Goal: Task Accomplishment & Management: Manage account settings

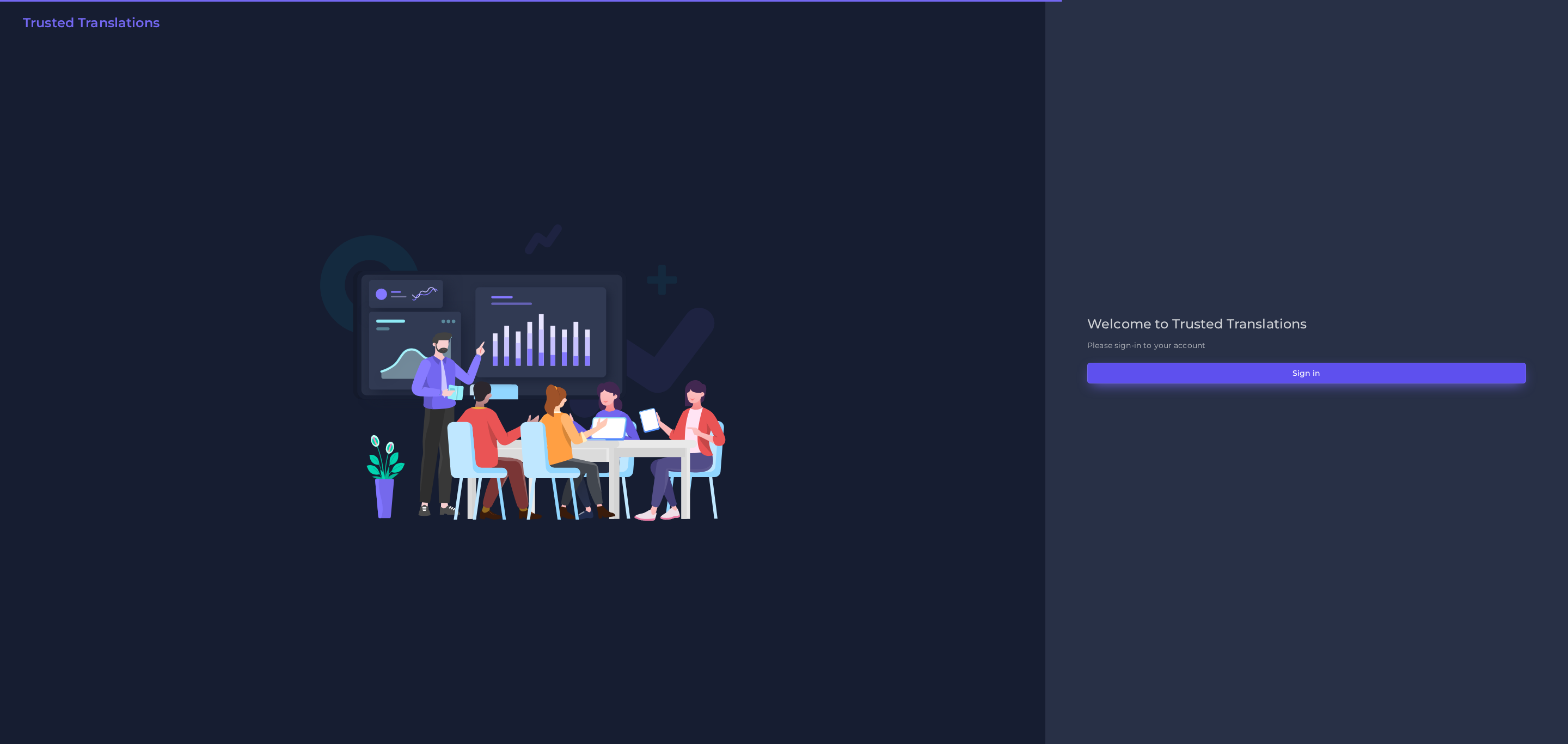
click at [1045, 377] on button "Sign in" at bounding box center [1306, 373] width 439 height 21
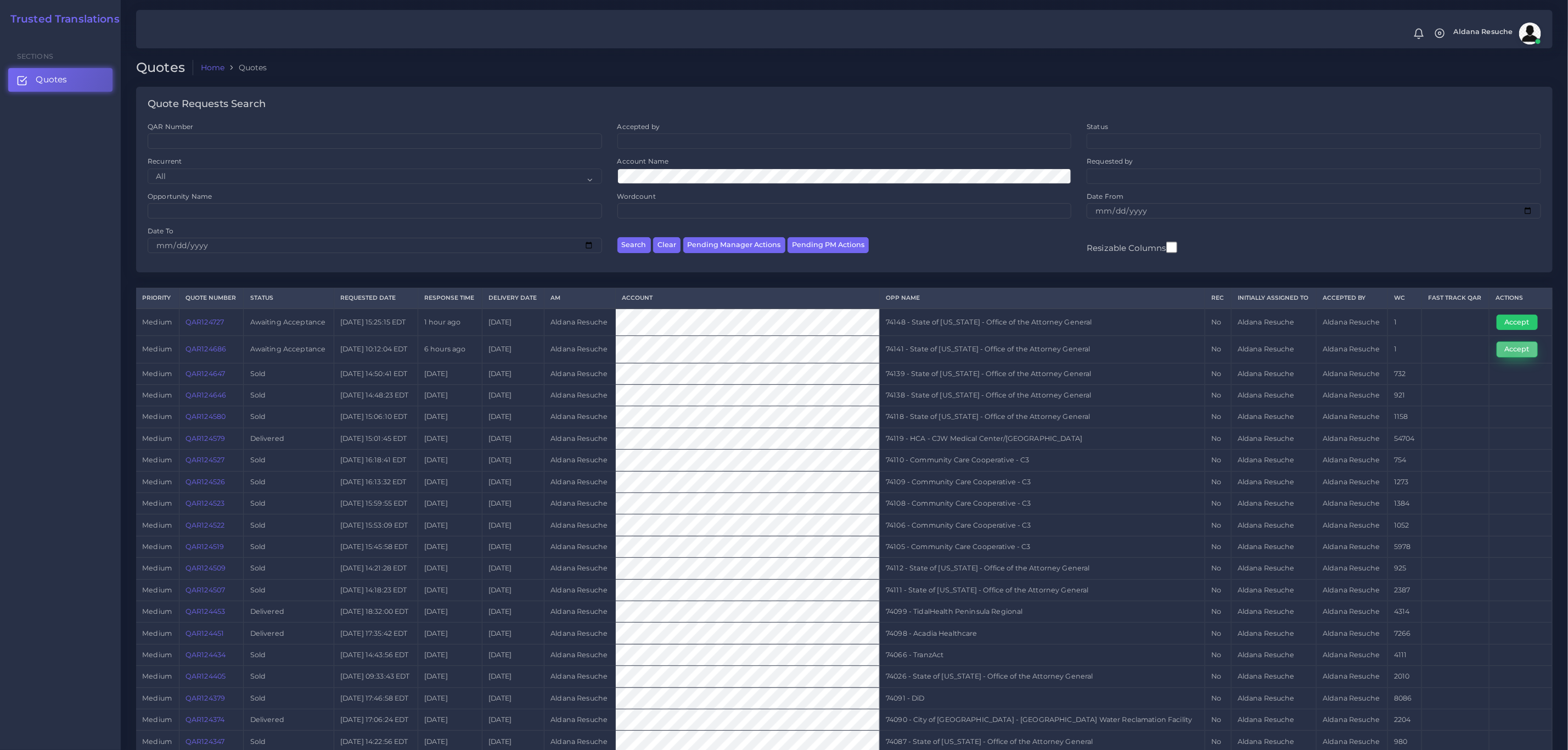
drag, startPoint x: 1508, startPoint y: 360, endPoint x: 1502, endPoint y: 360, distance: 6.0
click at [1508, 357] on button "Accept" at bounding box center [1517, 349] width 41 height 15
click at [992, 342] on td "74141 - State of Kentucky - Office of the Attorney General" at bounding box center [1043, 349] width 325 height 27
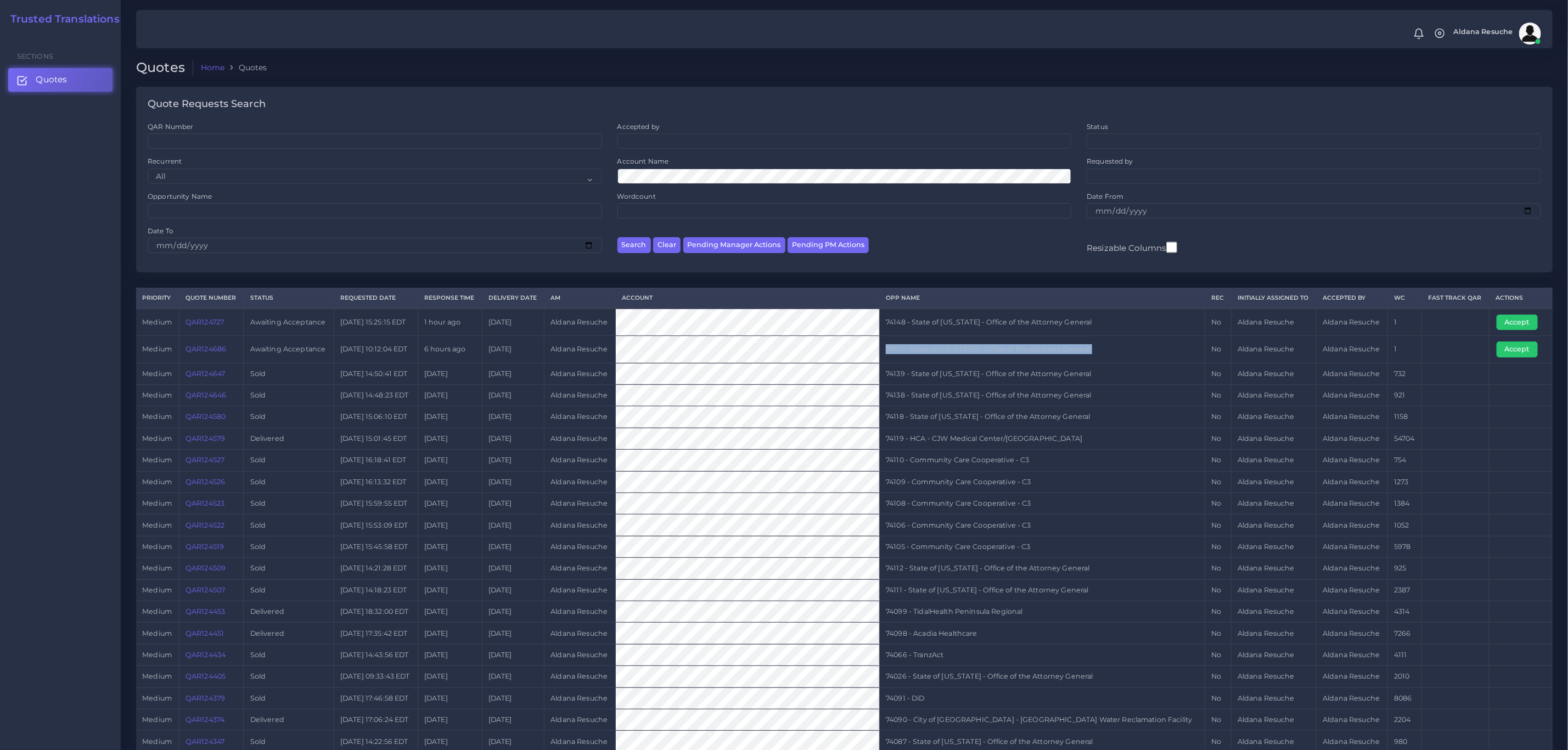
copy tr "74141 - State of Kentucky - Office of the Attorney General"
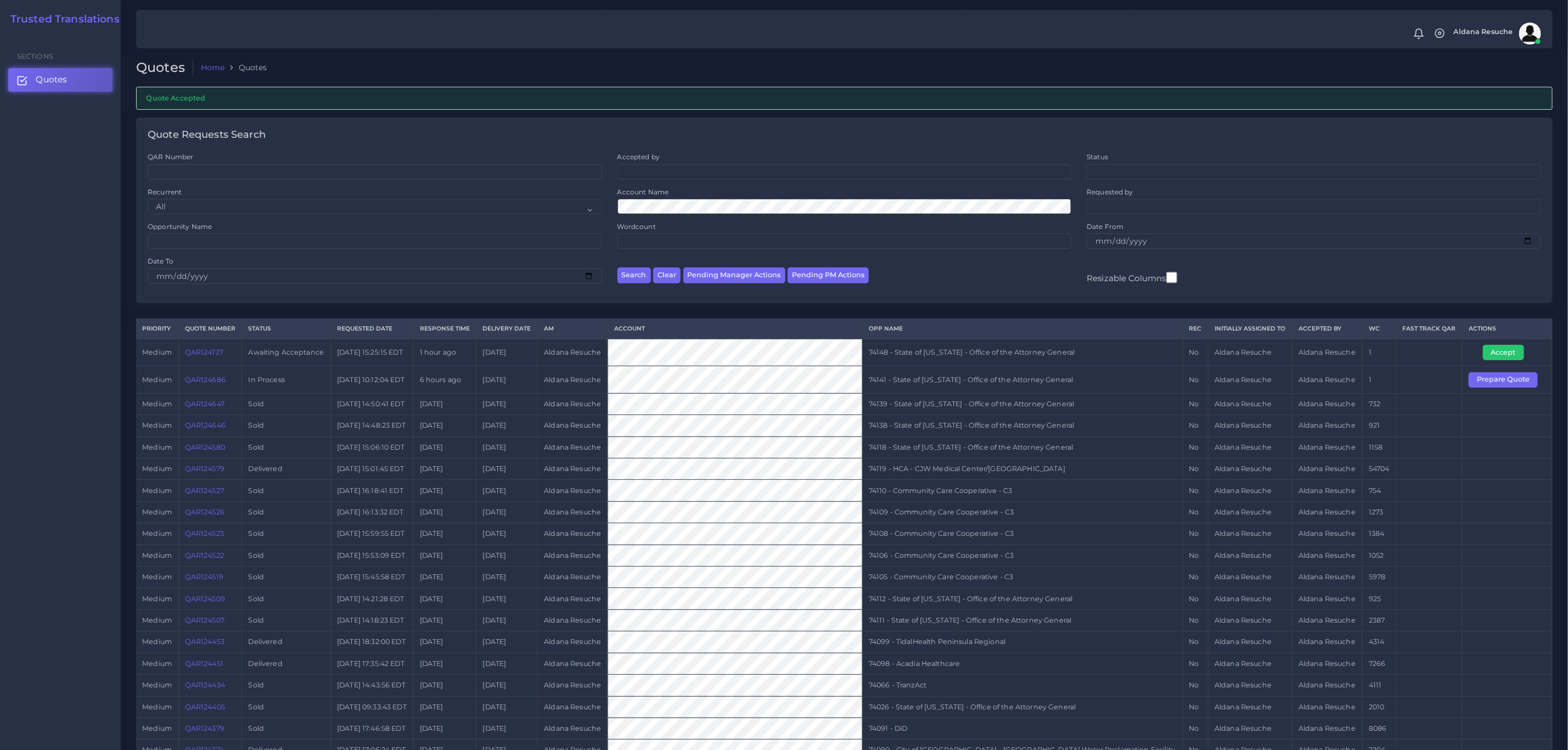
click at [1044, 350] on td "74148 - State of [US_STATE] - Office of the Attorney General" at bounding box center [1022, 352] width 320 height 28
click at [1044, 350] on td "74148 - State of Kentucky - Office of the Attorney General" at bounding box center [1022, 352] width 320 height 28
copy tr "74148 - State of Kentucky - Office of the Attorney General"
click at [1491, 357] on button "Accept" at bounding box center [1504, 352] width 41 height 15
